Goal: Information Seeking & Learning: Compare options

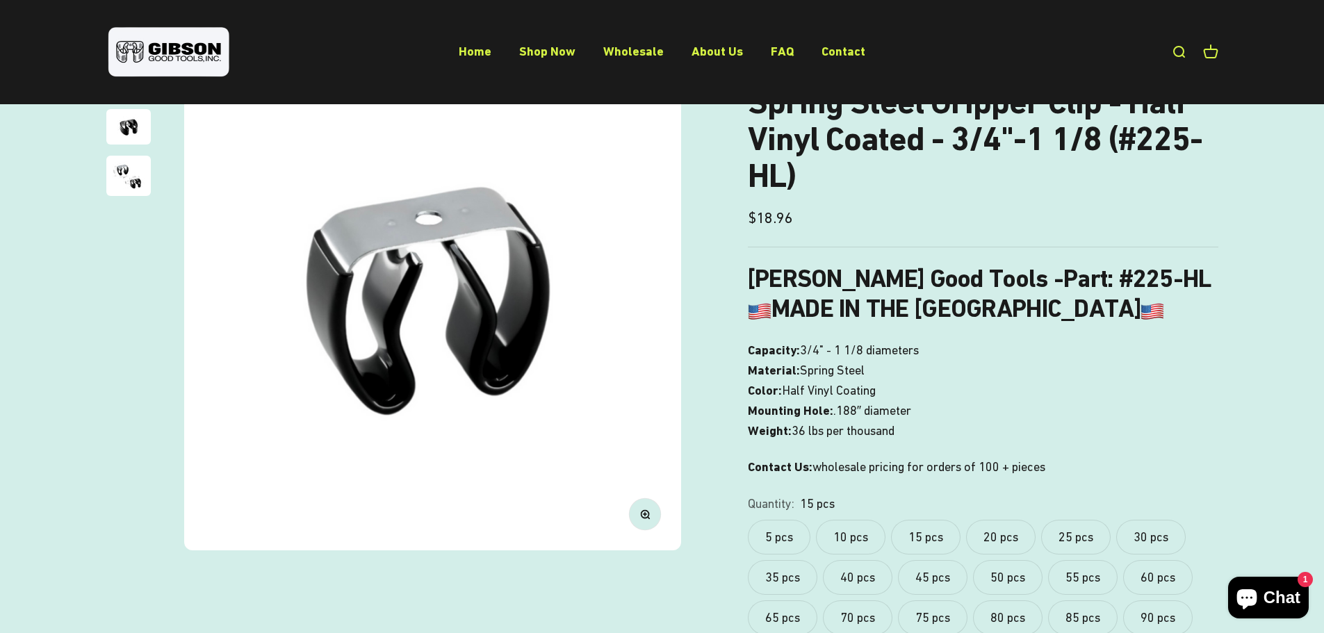
scroll to position [70, 0]
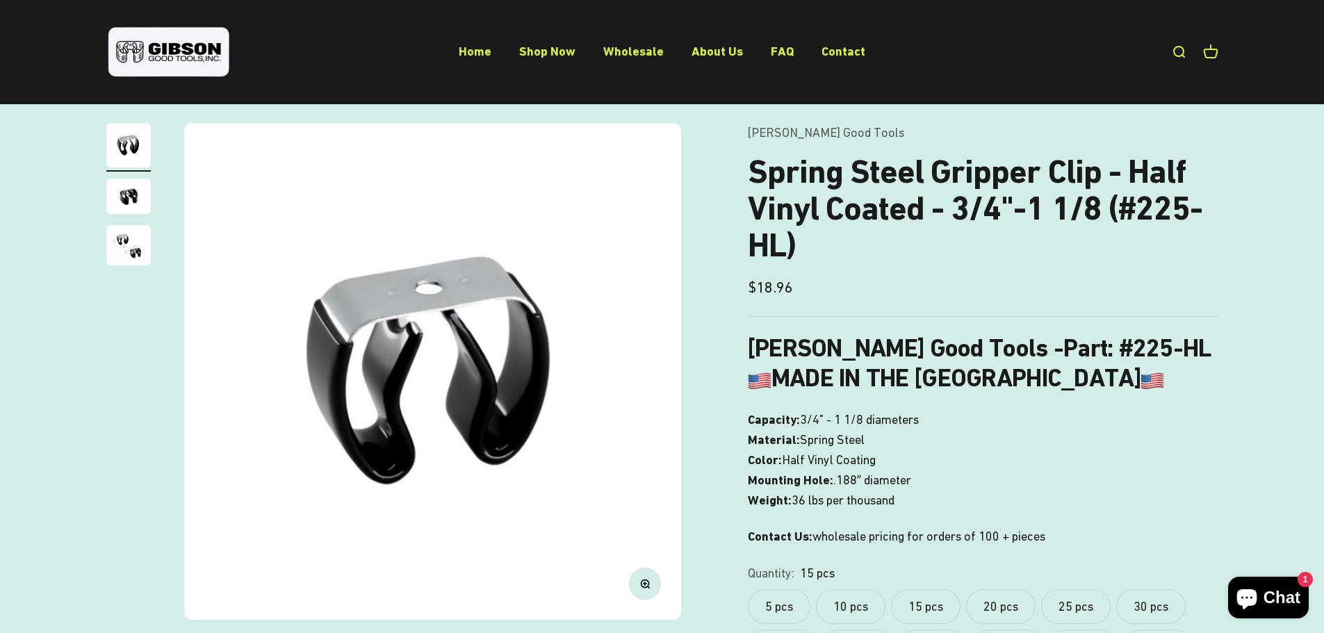
click at [1154, 606] on label "30 pcs" at bounding box center [1151, 606] width 70 height 35
click at [924, 601] on label "15 pcs" at bounding box center [926, 606] width 70 height 35
click at [1166, 607] on label "30 pcs" at bounding box center [1151, 606] width 70 height 35
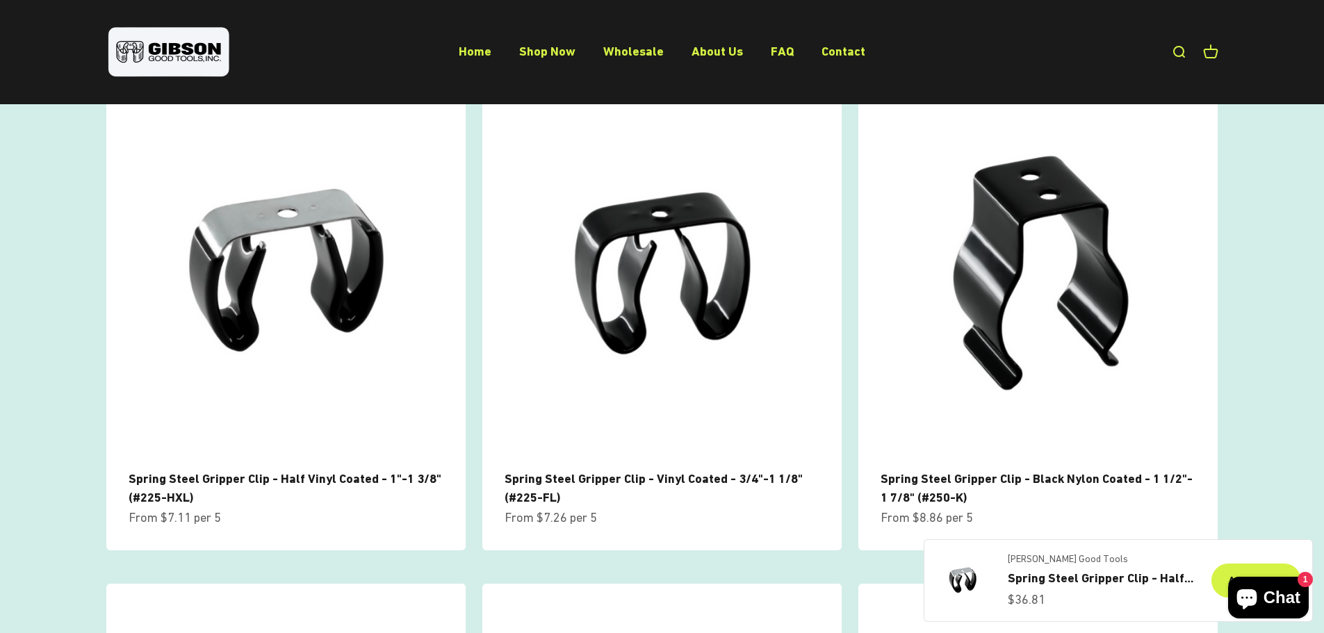
scroll to position [904, 0]
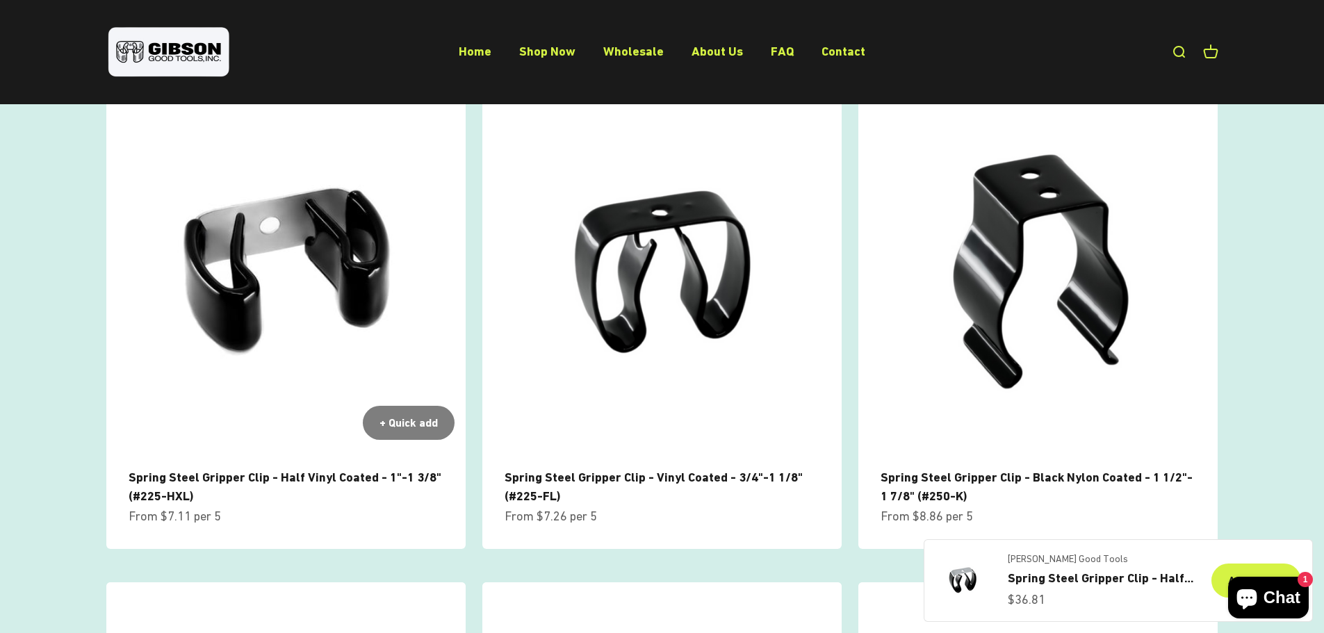
click at [278, 239] on img at bounding box center [285, 271] width 359 height 359
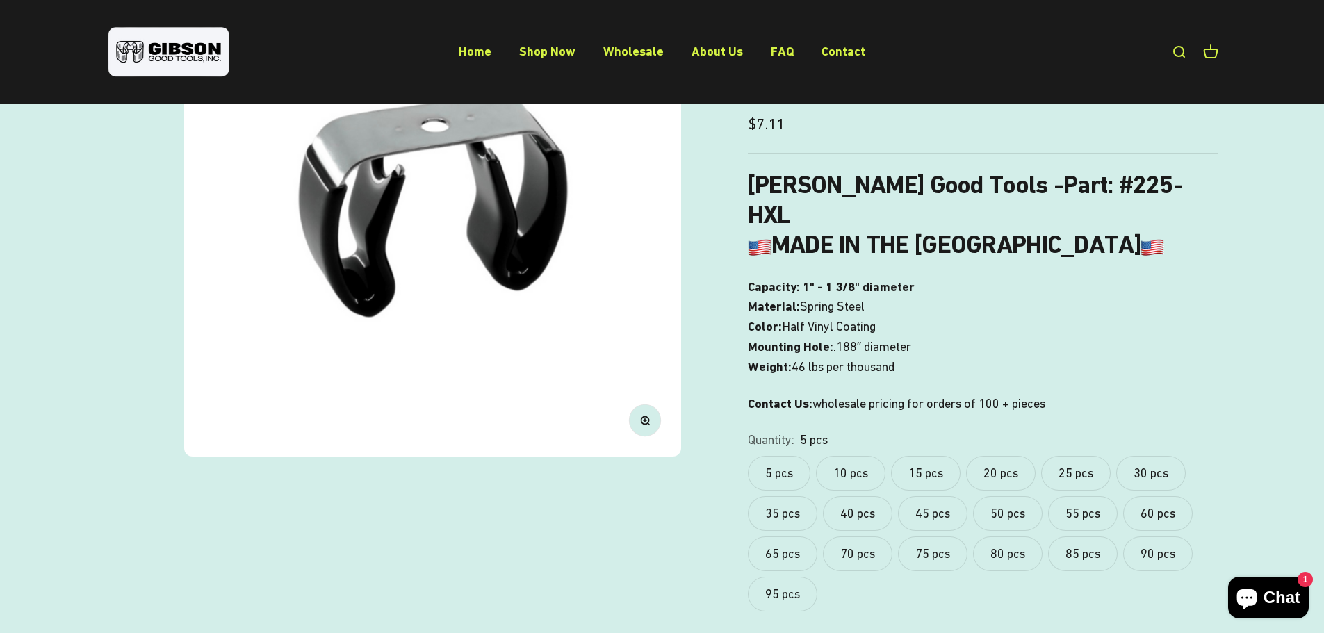
scroll to position [209, 0]
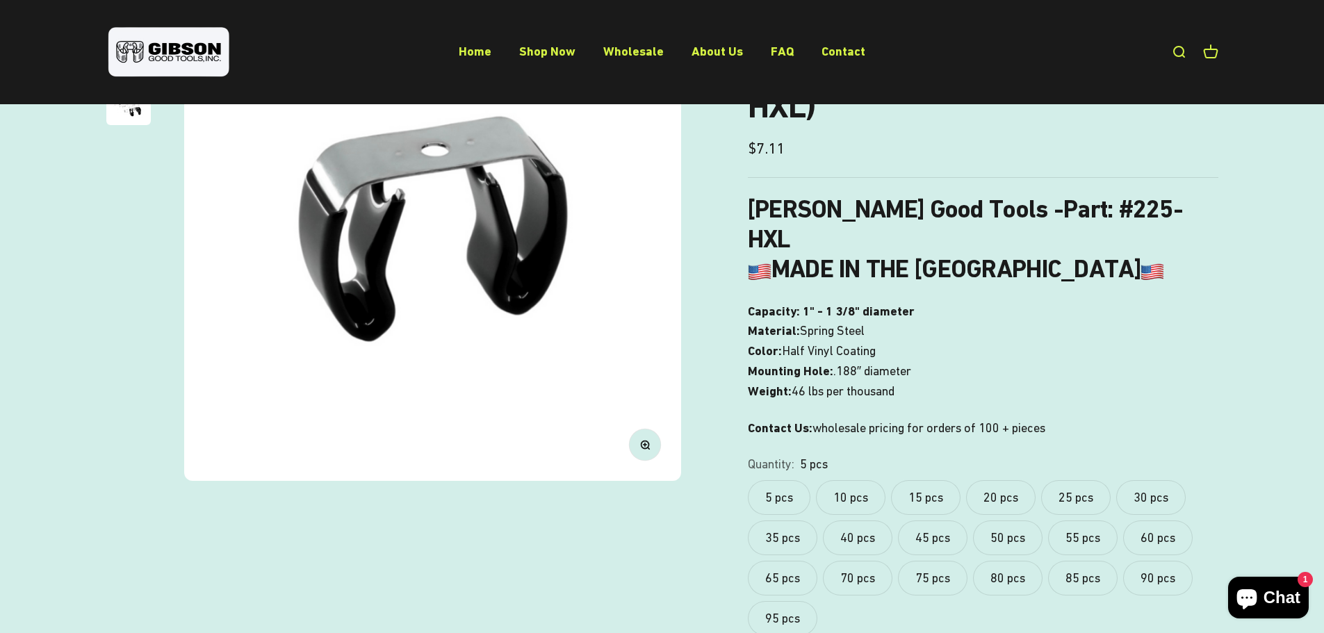
click at [1151, 480] on label "30 pcs" at bounding box center [1151, 497] width 70 height 35
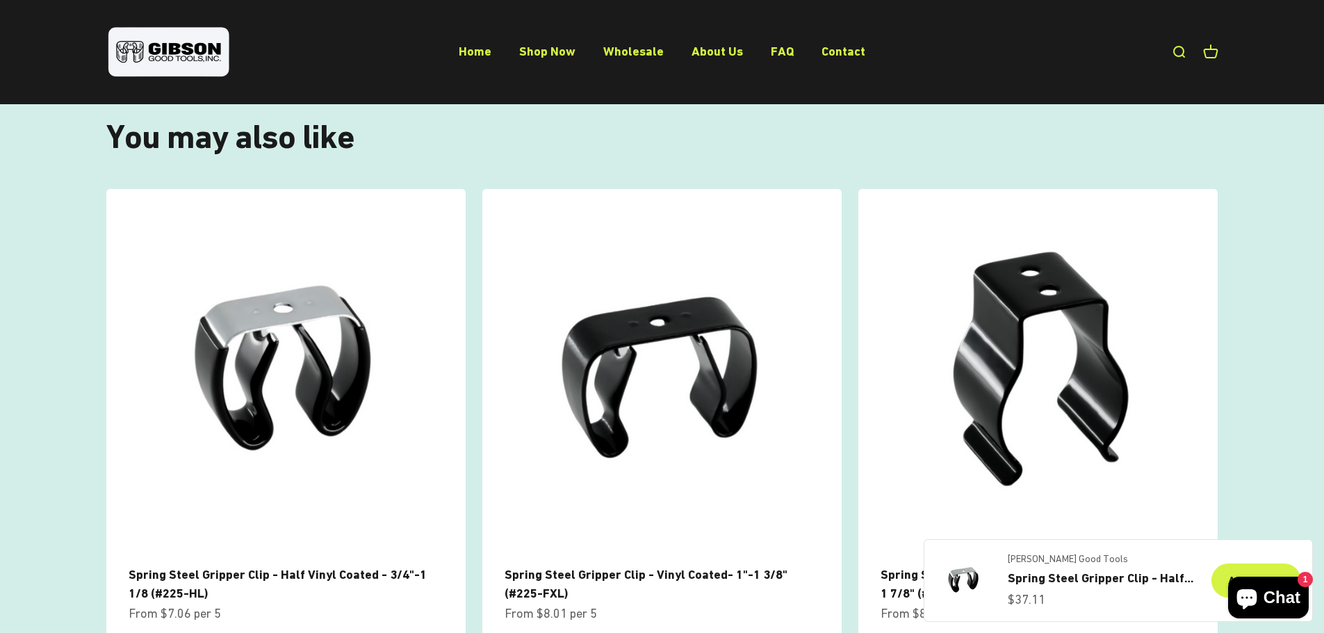
scroll to position [935, 0]
